Goal: Communication & Community: Answer question/provide support

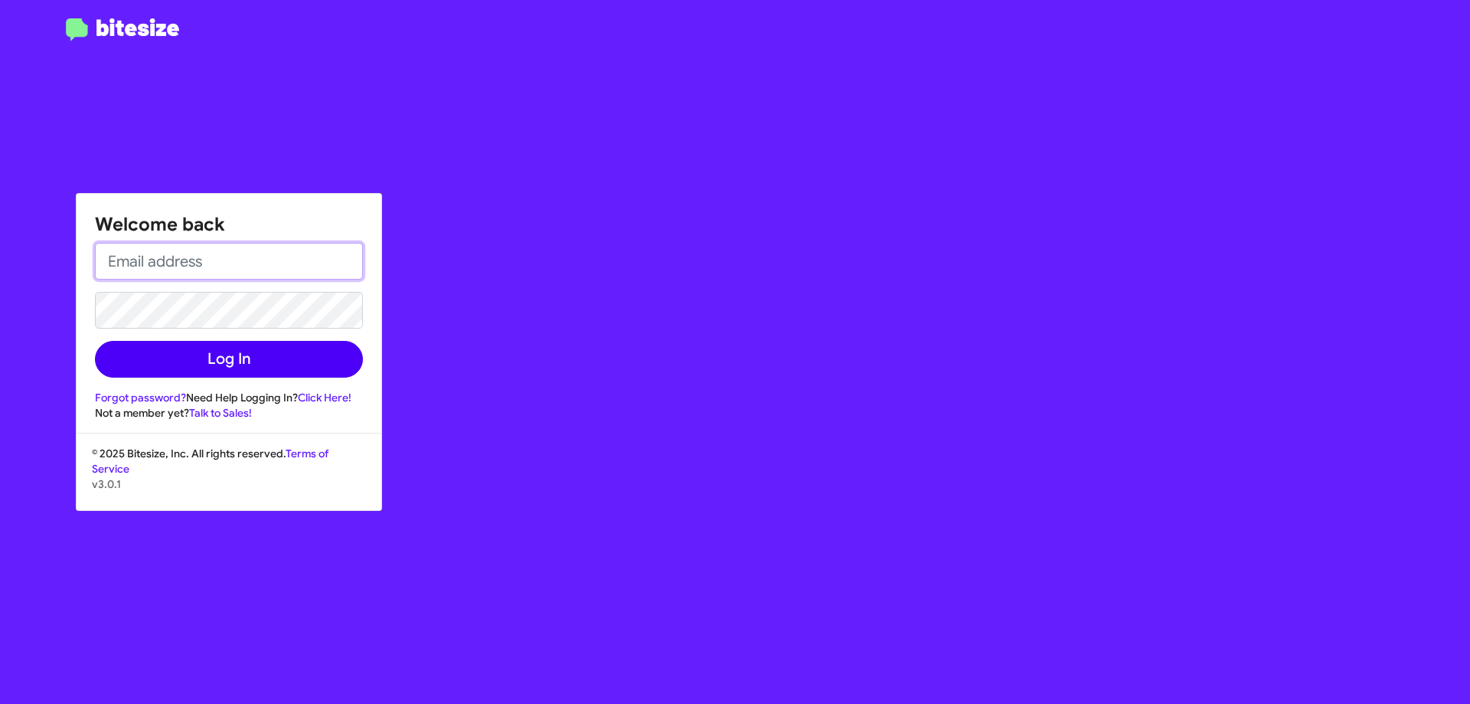
type input "[EMAIL_ADDRESS][DOMAIN_NAME]"
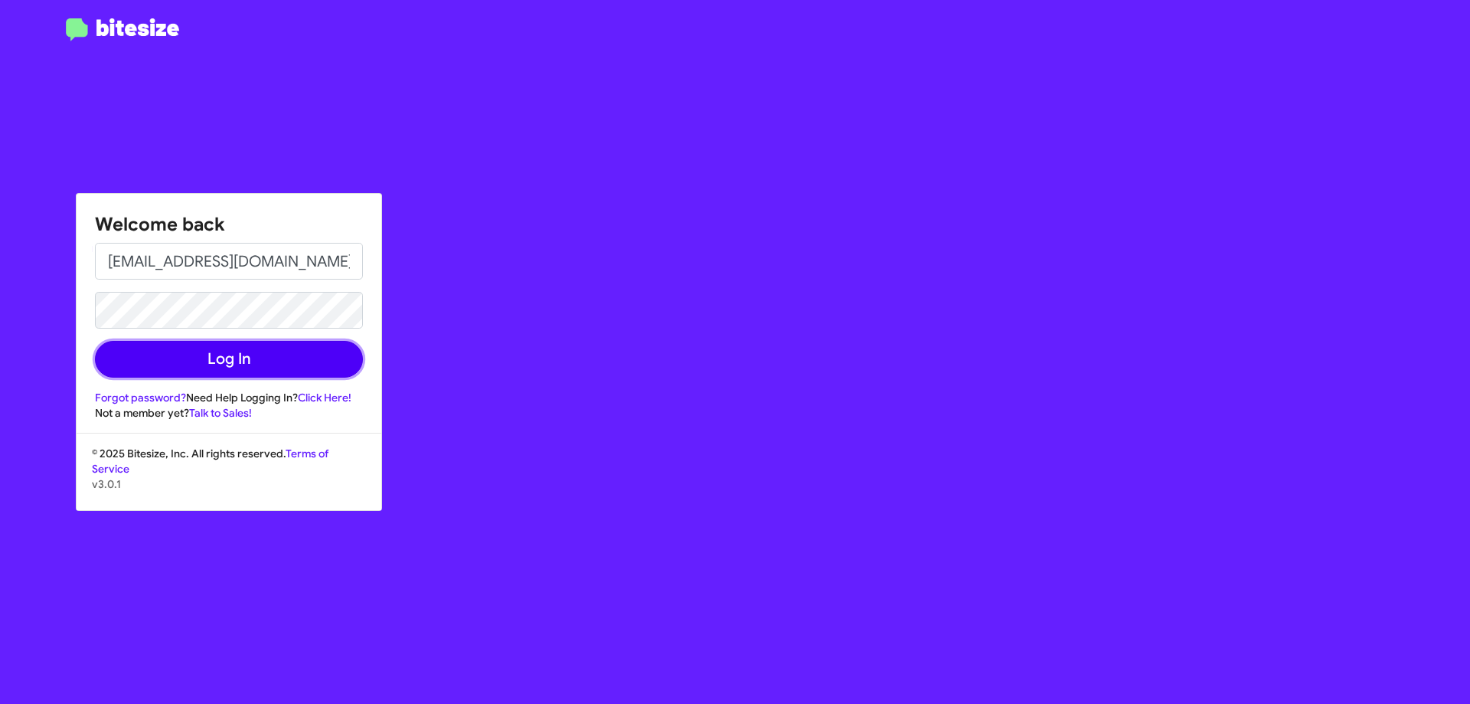
click at [281, 357] on button "Log In" at bounding box center [229, 359] width 268 height 37
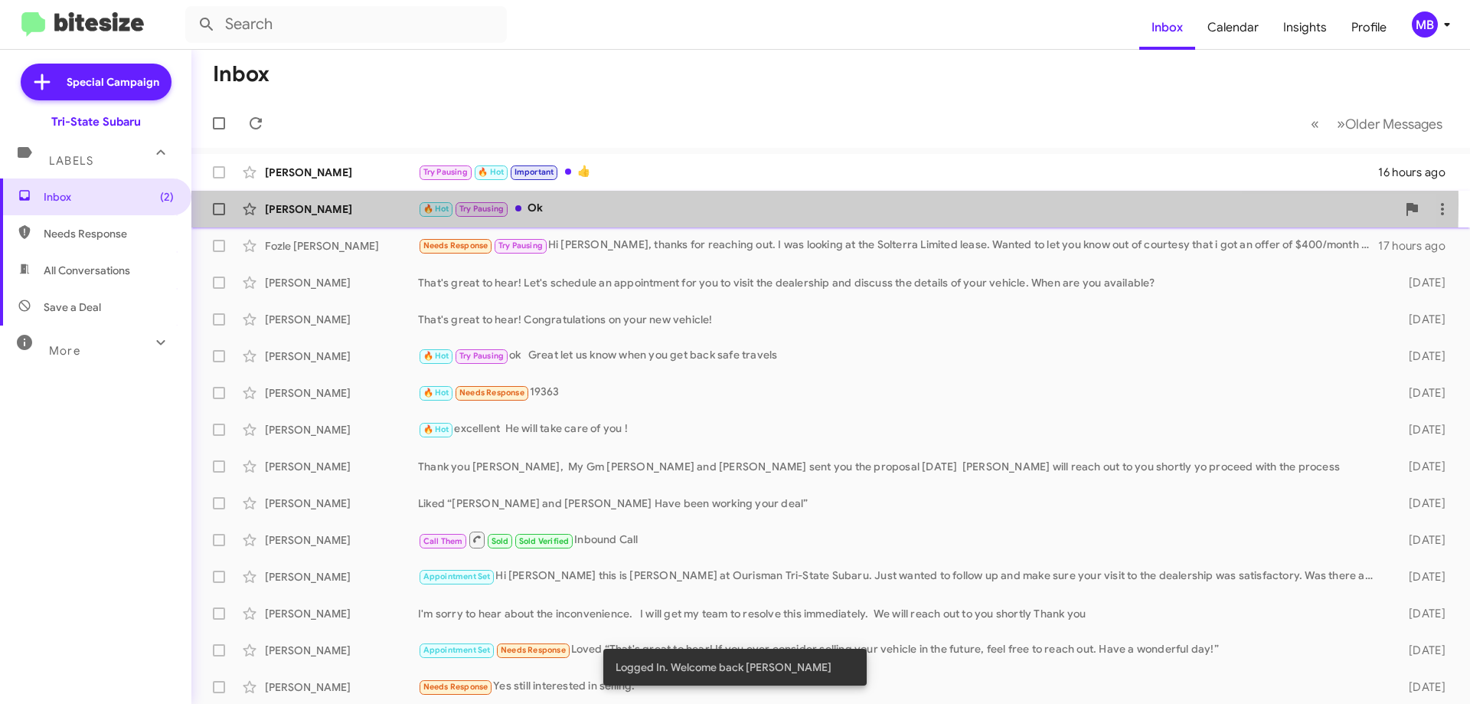
click at [475, 204] on span "Try Pausing" at bounding box center [481, 209] width 44 height 10
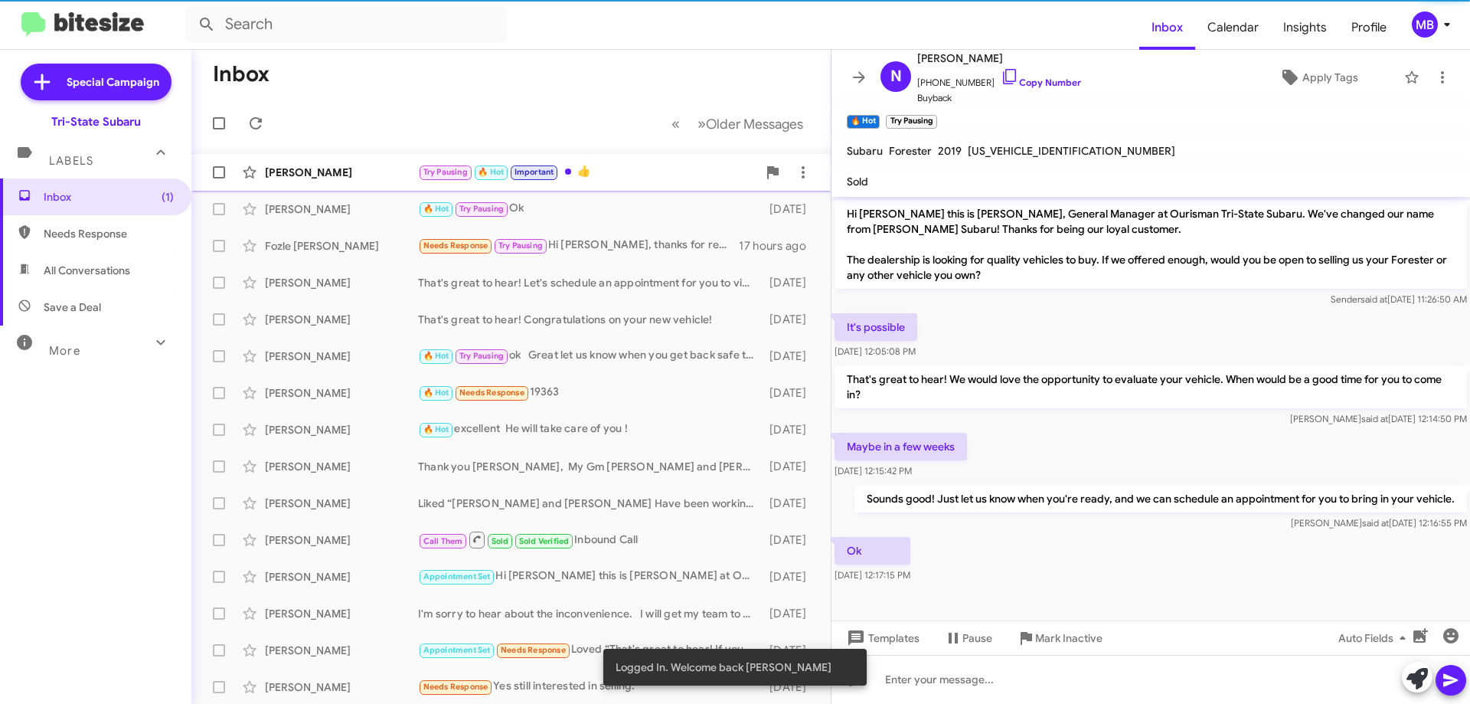
click at [277, 172] on div "[PERSON_NAME]" at bounding box center [341, 172] width 153 height 15
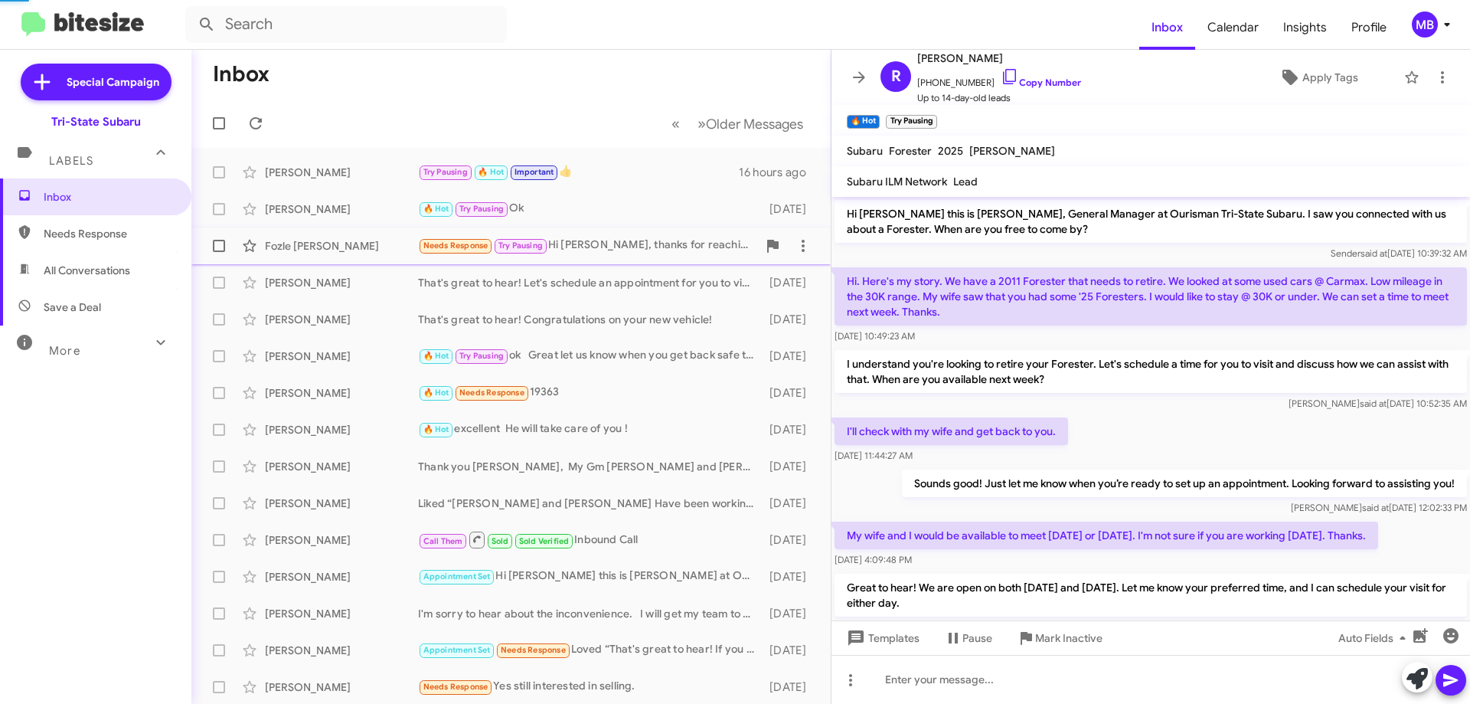
scroll to position [212, 0]
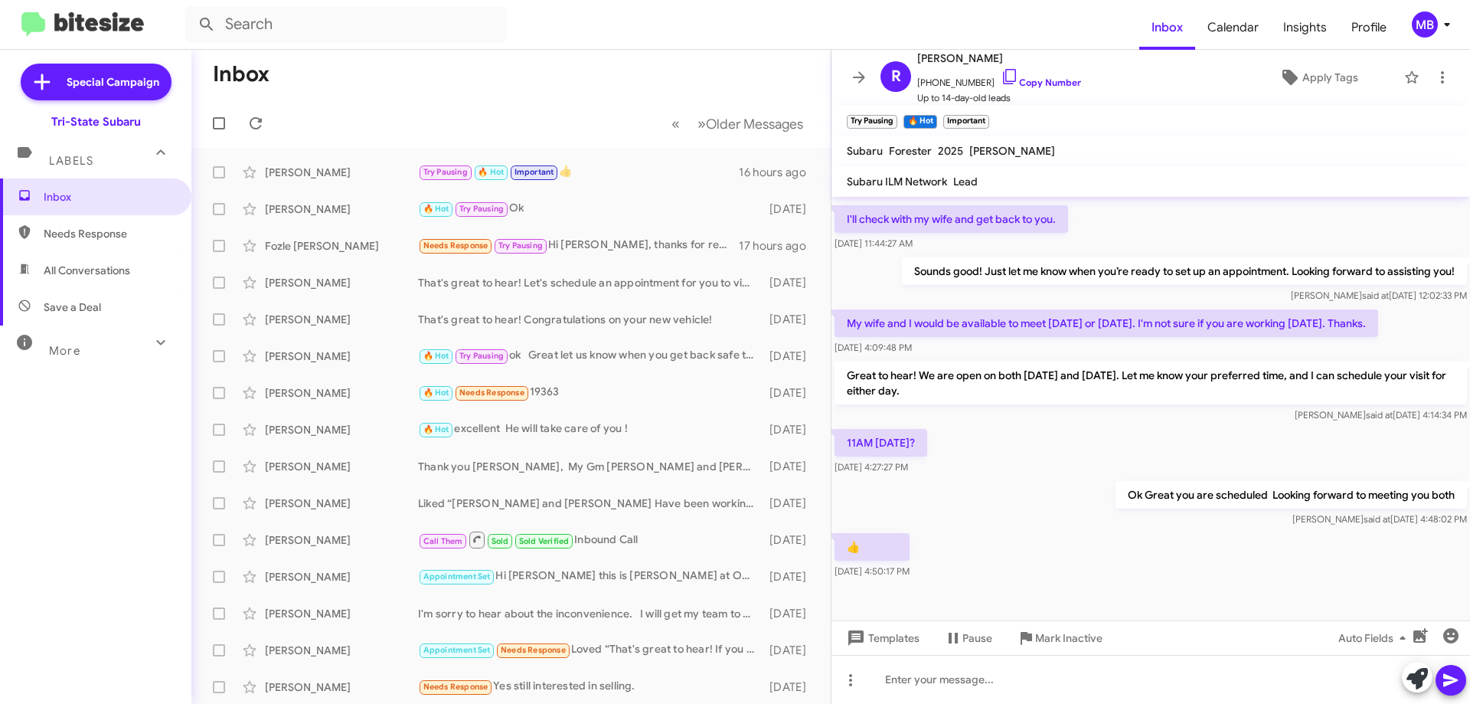
click at [45, 237] on span "Needs Response" at bounding box center [109, 233] width 130 height 15
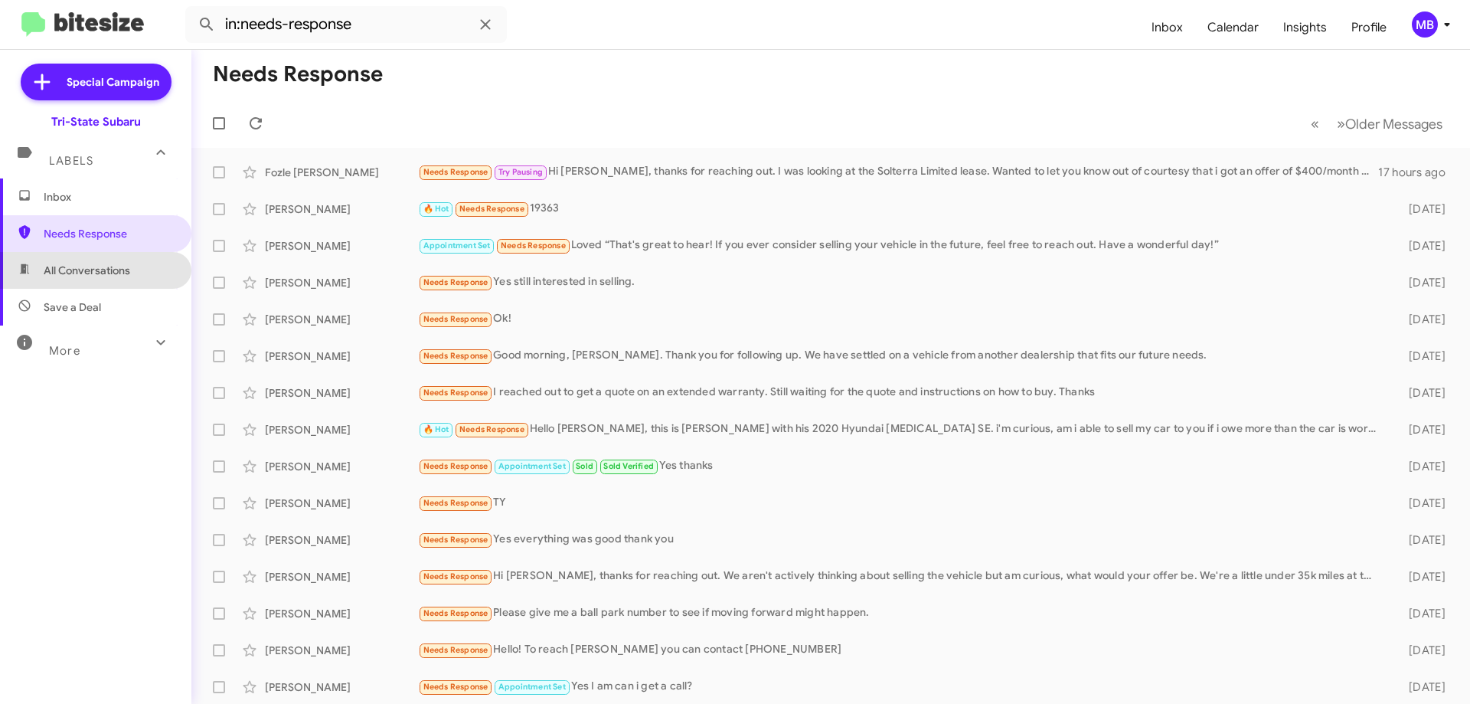
click at [130, 276] on span "All Conversations" at bounding box center [87, 270] width 87 height 15
type input "in:all-conversations"
click at [100, 264] on span "All Conversations" at bounding box center [87, 270] width 87 height 15
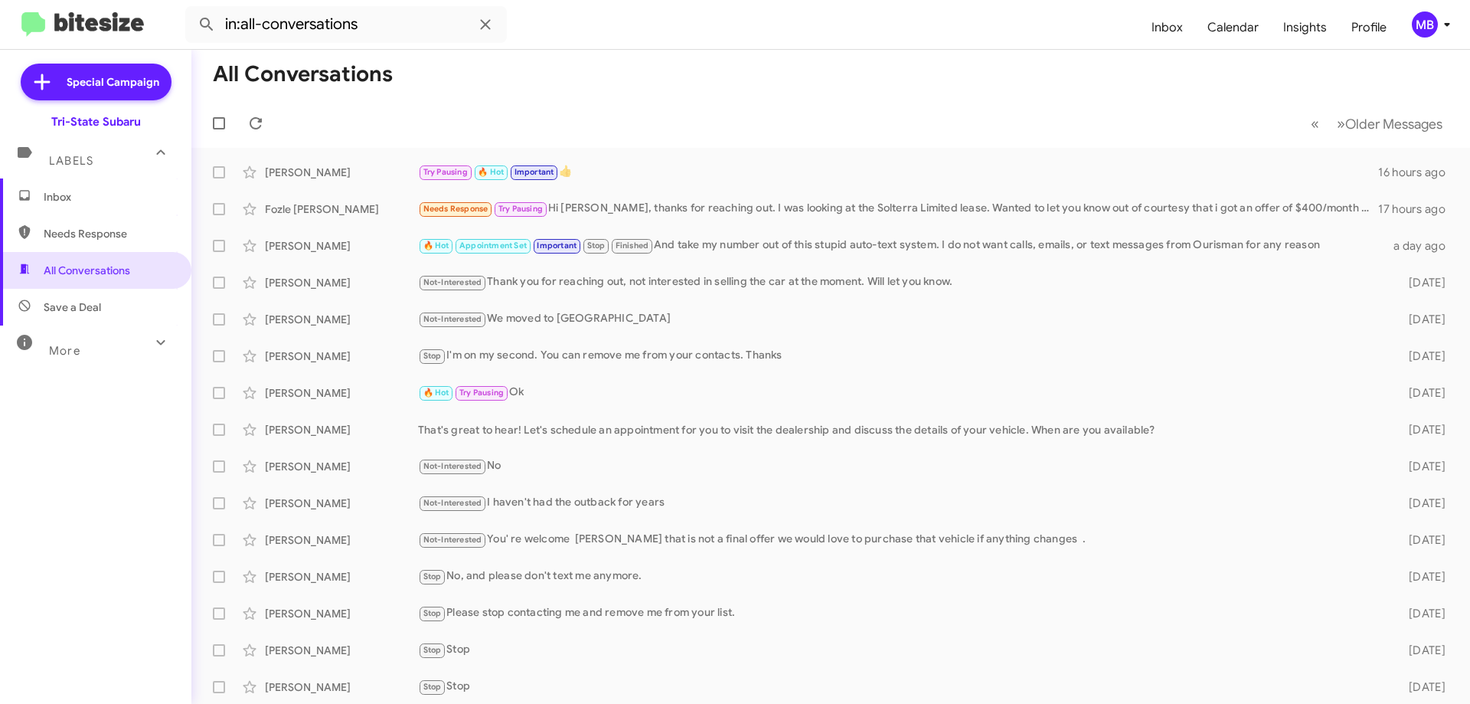
click at [126, 314] on span "Save a Deal" at bounding box center [95, 307] width 191 height 37
type input "in:not-interested"
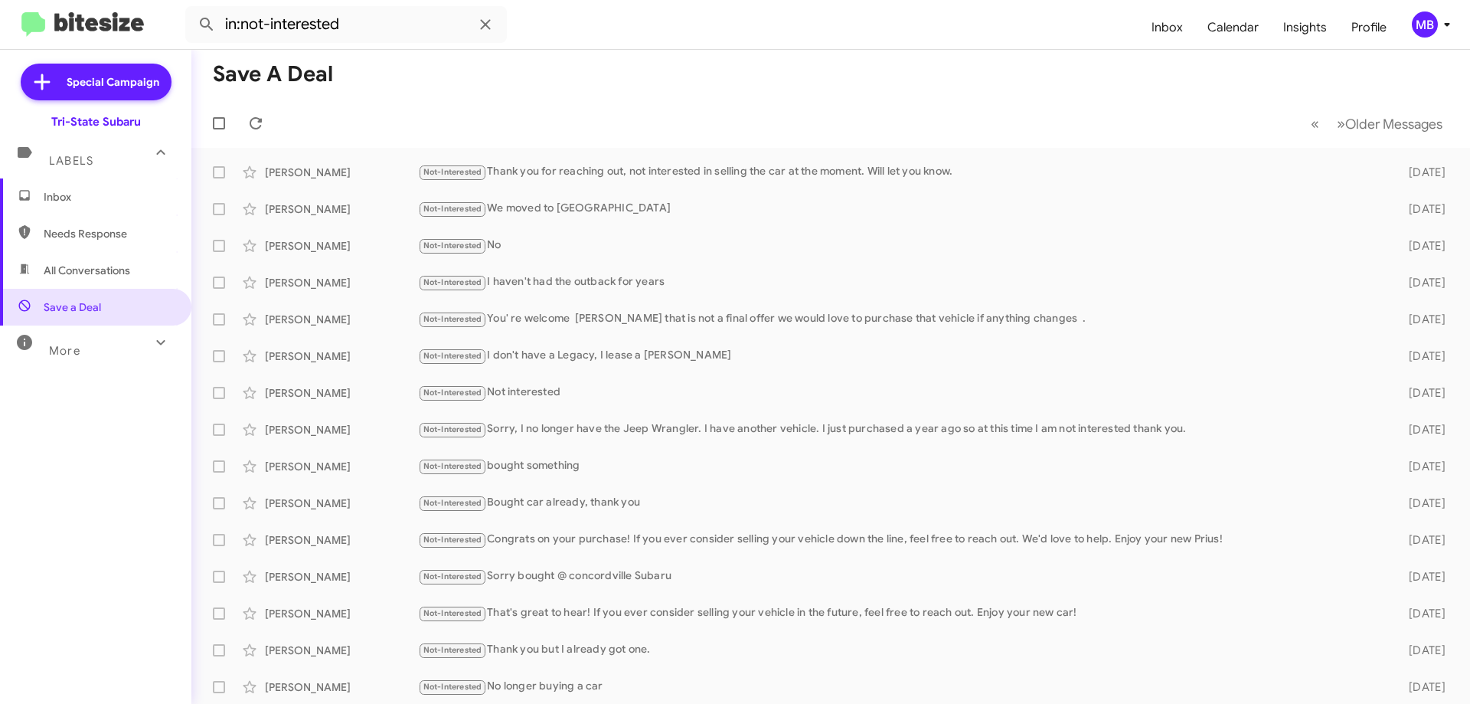
click at [136, 191] on span "Inbox" at bounding box center [109, 196] width 130 height 15
